Goal: Complete application form

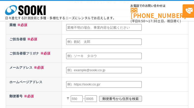
scroll to position [235, 0]
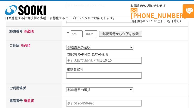
radio input "true"
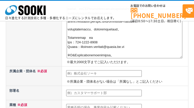
scroll to position [154, 0]
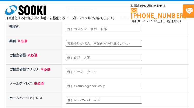
type textarea "突然のご連絡失礼いたします。 Byside株式会社の北村でございます。 弊社は買い手企業様の支援に特化した、業界で唯一のM&Aアドバイザリー会社です。 M&A…"
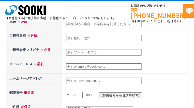
type input "Byside株式会社"
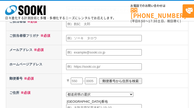
type input "Advisory事業部"
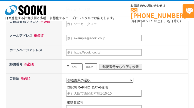
type input "突然のご連絡失礼いたします。Byside株式会社の北村でございます。弊社は買い手企業様の支援に特化した、業界で唯一のM&Aアドバイザリー会社です。M&A仲介業…"
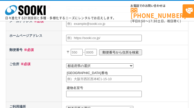
type input "北村　仁之介"
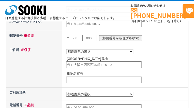
type input "キタムラ　ジンノスケ"
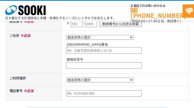
type input "jinnosuke.kitamura@byside.jp"
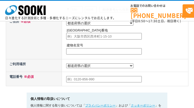
type input "https://byside.co.jp/"
type input "101"
type input "0051"
select select "13"
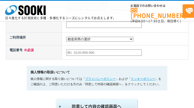
scroll to position [301, 0]
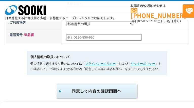
type input "千代田区神田神保町3丁目5番地"
type input "住友不動産九段下ビル7階"
select select "13"
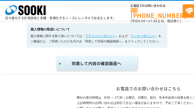
type input "070-3208-4187"
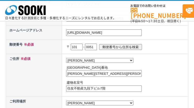
scroll to position [0, 0]
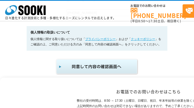
type input "千代田区神田神保町"
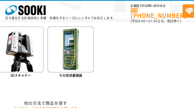
scroll to position [424, 103]
